Goal: Contribute content: Add original content to the website for others to see

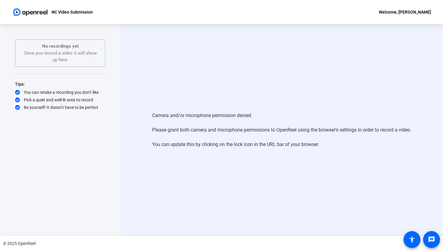
click at [79, 57] on div "No recordings yet Once you record a video it will show up here." at bounding box center [60, 53] width 77 height 21
click at [58, 103] on div "Tips: You can retake a recording you don’t like Pick a quiet and well-lit area …" at bounding box center [60, 96] width 90 height 30
click at [400, 18] on div "NC Video Submission Welcome, [PERSON_NAME]" at bounding box center [221, 12] width 443 height 24
click at [325, 66] on div "Camera and/or microphone permission denied. Please grant both camera and microp…" at bounding box center [282, 130] width 323 height 212
click at [35, 57] on div "No recordings yet Once you record a video it will show up here." at bounding box center [60, 53] width 77 height 21
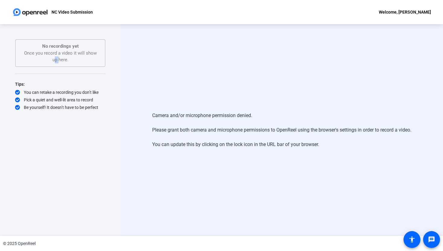
click at [35, 57] on div "No recordings yet Once you record a video it will show up here." at bounding box center [60, 53] width 77 height 21
click at [43, 97] on div "Pick a quiet and well-lit area to record" at bounding box center [60, 100] width 90 height 6
click at [194, 199] on div "Camera and/or microphone permission denied. Please grant both camera and microp…" at bounding box center [282, 130] width 323 height 212
click at [395, 8] on div "NC Video Submission Welcome, [PERSON_NAME]" at bounding box center [221, 12] width 443 height 24
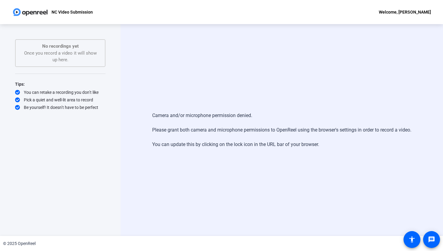
click at [254, 149] on div "Camera and/or microphone permission denied. Please grant both camera and microp…" at bounding box center [281, 130] width 259 height 48
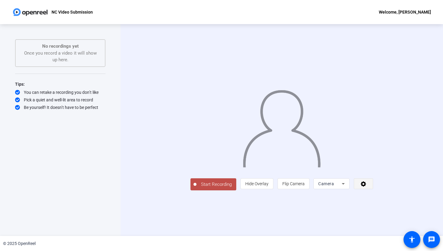
click at [367, 187] on icon at bounding box center [363, 184] width 7 height 6
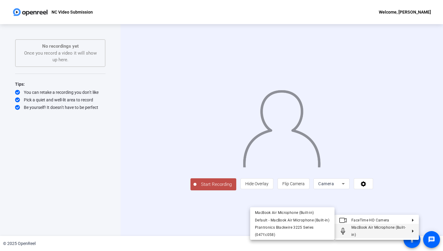
click at [231, 214] on div at bounding box center [221, 125] width 443 height 251
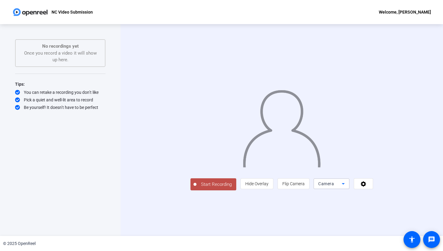
click at [342, 187] on div "Camera" at bounding box center [331, 183] width 24 height 7
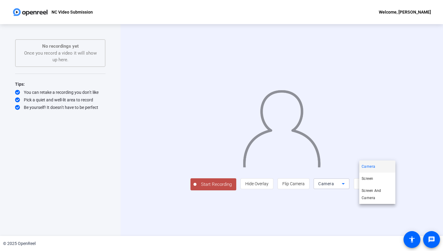
click at [95, 200] on div at bounding box center [221, 125] width 443 height 251
